Goal: Task Accomplishment & Management: Use online tool/utility

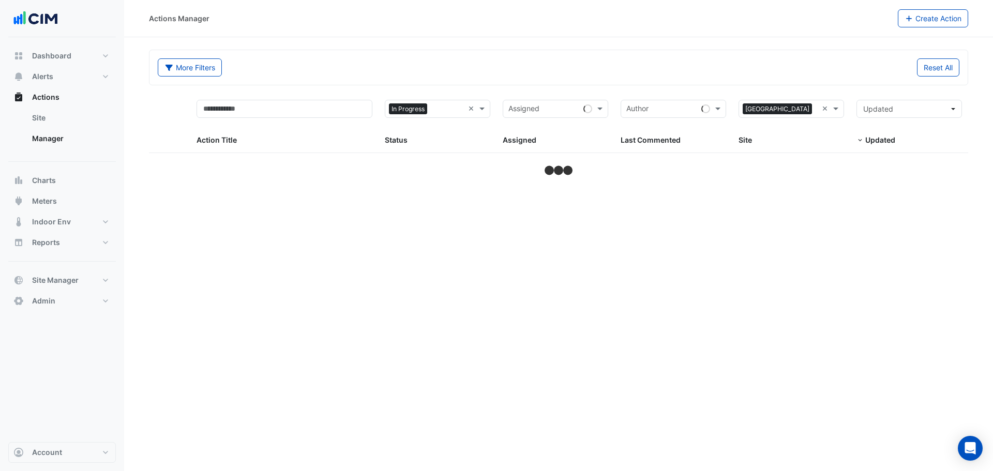
select select "***"
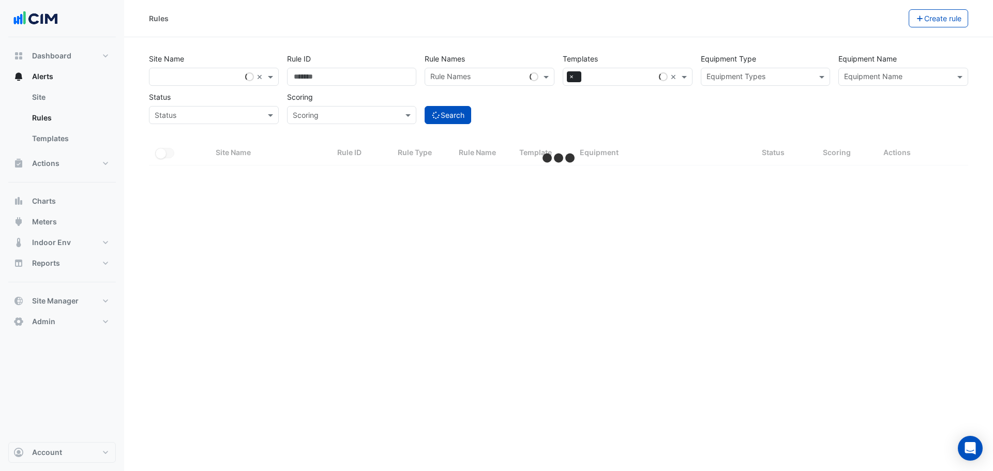
select select "***"
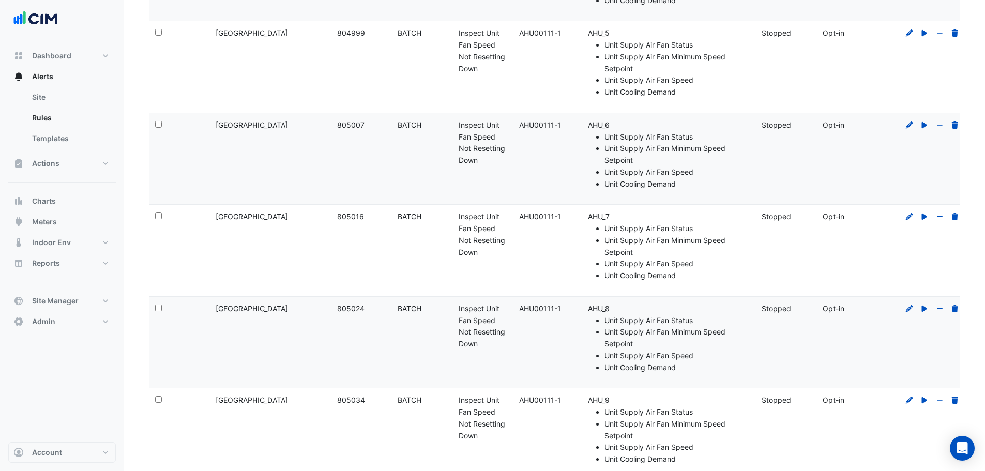
scroll to position [1008, 0]
